Goal: Information Seeking & Learning: Learn about a topic

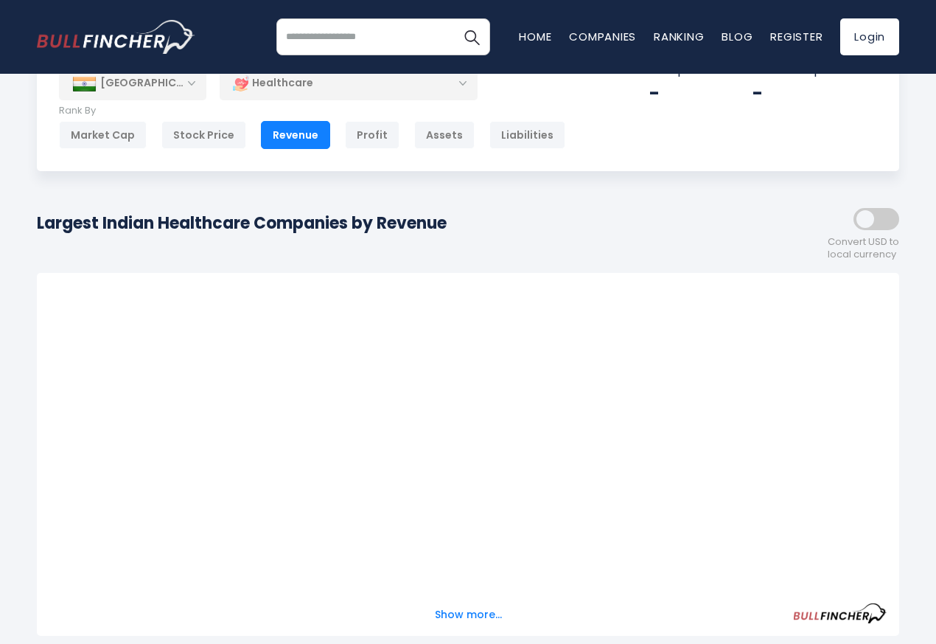
scroll to position [442, 0]
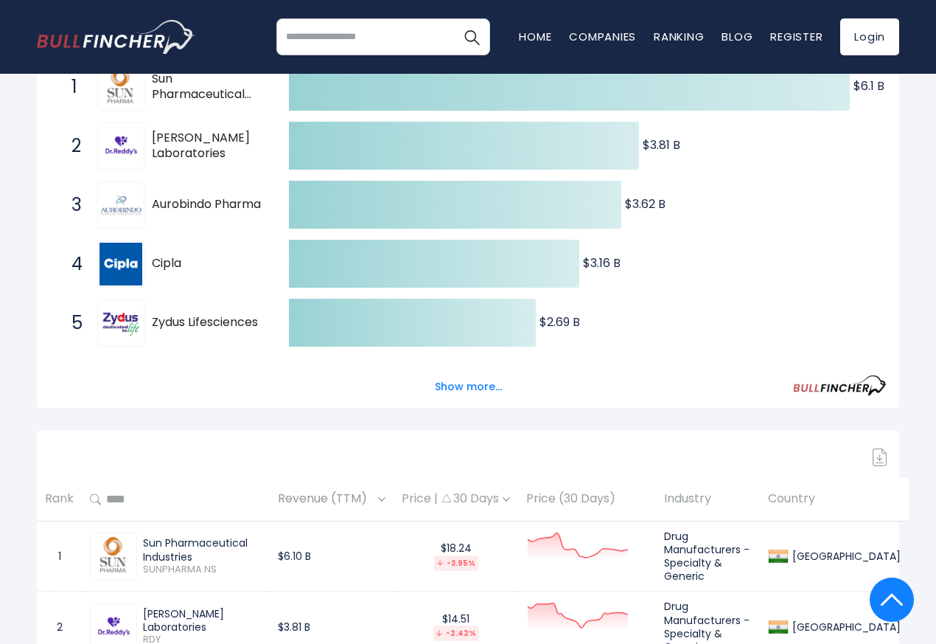
scroll to position [177, 0]
